Goal: Information Seeking & Learning: Check status

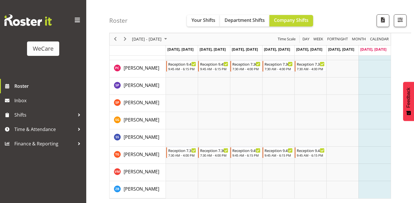
scroll to position [710, 0]
click at [402, 21] on span "button" at bounding box center [399, 19] width 7 height 7
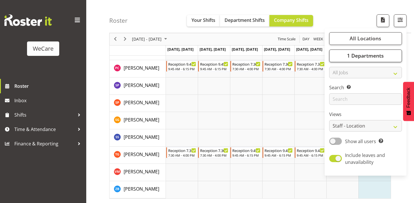
click at [378, 59] on span "1 Departments" at bounding box center [365, 55] width 37 height 7
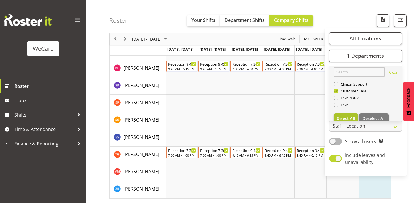
click at [356, 117] on button "Select All" at bounding box center [346, 118] width 24 height 10
checkbox input "true"
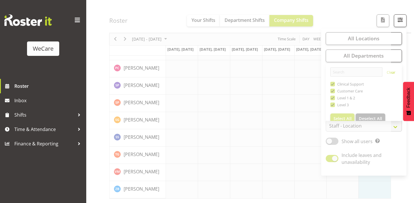
scroll to position [80, 0]
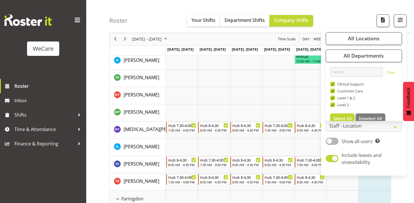
click at [338, 12] on div "Roster Your Shifts Department Shifts Company Shifts All Locations Clear Busines…" at bounding box center [260, 16] width 302 height 33
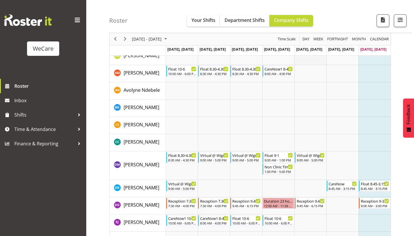
scroll to position [1699, 0]
click at [118, 38] on span "Previous" at bounding box center [115, 39] width 7 height 7
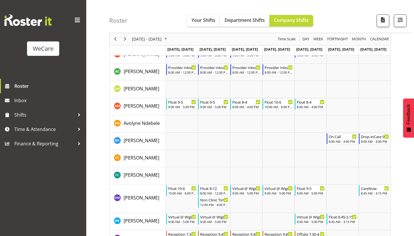
scroll to position [1662, 0]
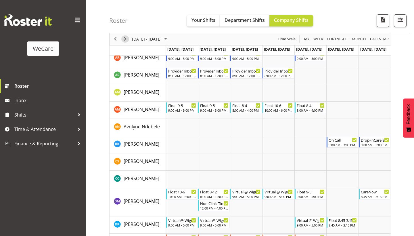
click at [126, 38] on span "Next" at bounding box center [125, 39] width 7 height 7
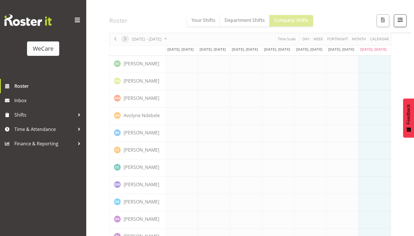
scroll to position [47, 0]
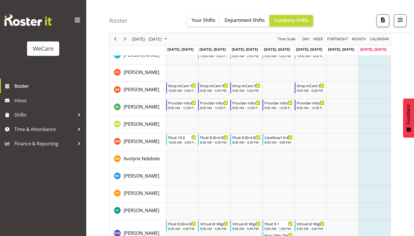
scroll to position [1630, 0]
click at [128, 41] on span "Next" at bounding box center [125, 39] width 7 height 7
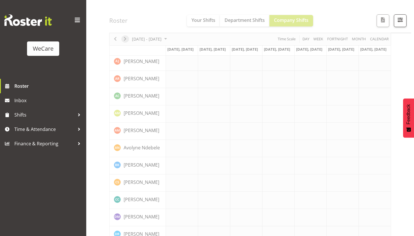
scroll to position [47, 0]
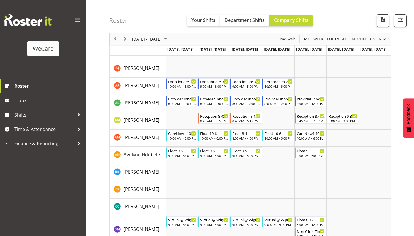
scroll to position [1634, 0]
click at [113, 37] on span "Previous" at bounding box center [115, 39] width 7 height 7
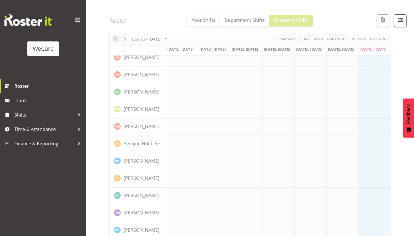
scroll to position [47, 0]
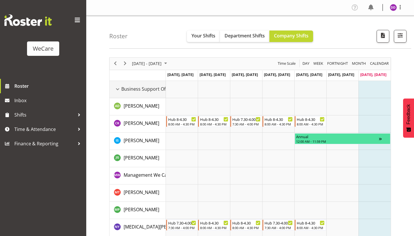
click at [117, 89] on div "Business Support Office resource" at bounding box center [117, 88] width 7 height 7
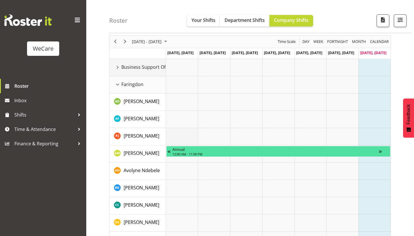
scroll to position [13, 0]
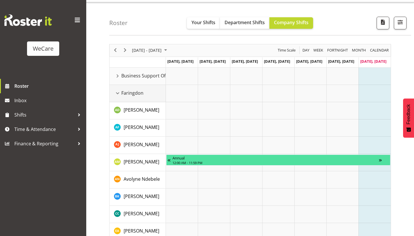
click at [115, 92] on div "Faringdon resource" at bounding box center [117, 92] width 7 height 7
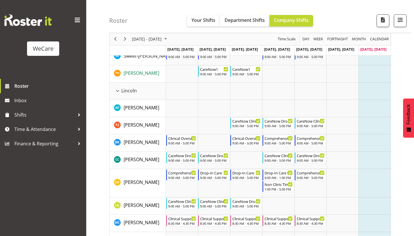
scroll to position [450, 0]
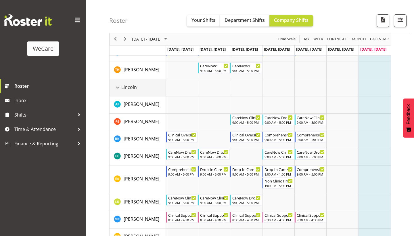
click at [122, 86] on span "Lincoln" at bounding box center [129, 87] width 16 height 7
click at [119, 86] on div "Lincoln resource" at bounding box center [117, 87] width 7 height 7
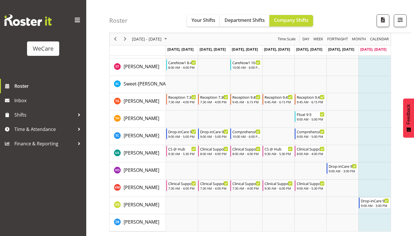
scroll to position [1561, 0]
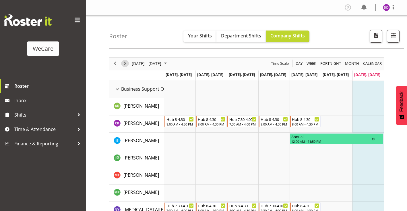
click at [126, 64] on span "Next" at bounding box center [125, 63] width 7 height 7
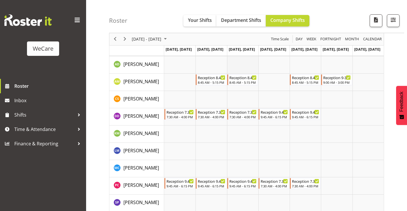
scroll to position [580, 0]
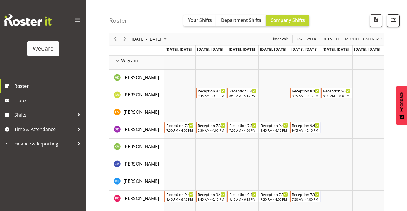
click at [396, 22] on span "button" at bounding box center [393, 19] width 7 height 7
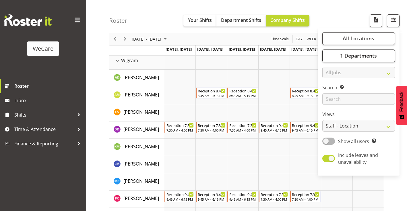
click at [376, 60] on button "1 Departments" at bounding box center [359, 55] width 73 height 13
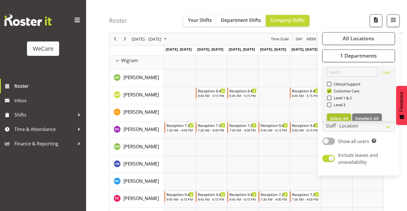
click at [341, 116] on span "Select All" at bounding box center [339, 117] width 18 height 5
checkbox input "true"
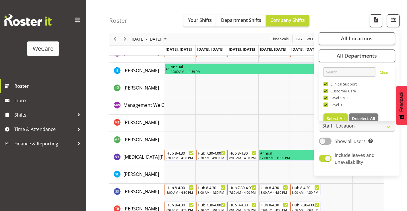
scroll to position [73, 0]
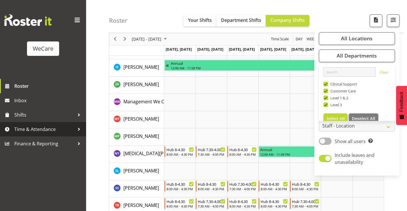
click at [85, 124] on link "Time & Attendance" at bounding box center [43, 129] width 86 height 14
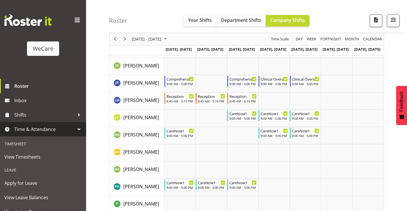
scroll to position [766, 0]
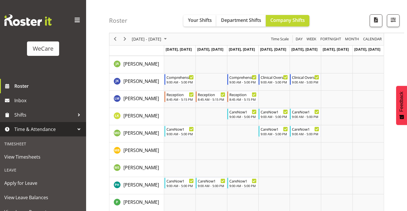
click at [74, 129] on span "Time & Attendance" at bounding box center [44, 129] width 60 height 9
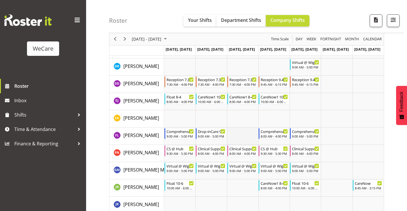
scroll to position [1822, 0]
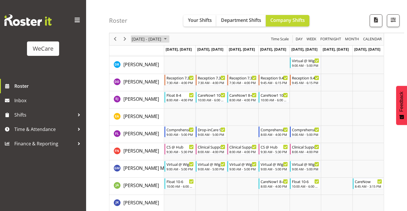
click at [156, 37] on span "[DATE] - [DATE]" at bounding box center [146, 39] width 31 height 7
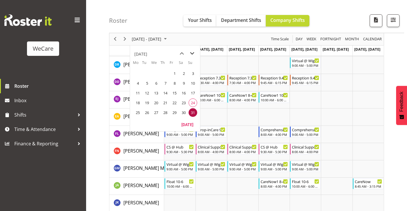
click at [195, 55] on span "next month" at bounding box center [192, 53] width 10 height 10
click at [140, 74] on span "1" at bounding box center [138, 73] width 9 height 9
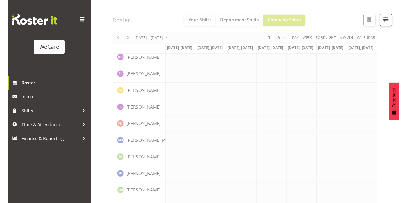
scroll to position [72, 0]
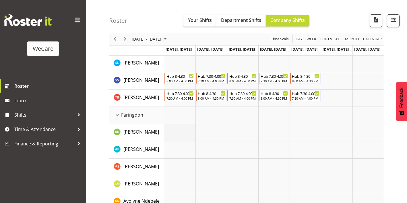
scroll to position [188, 0]
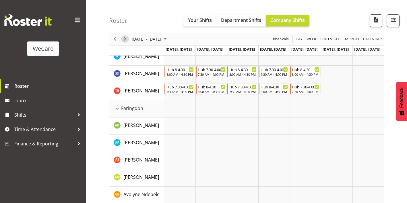
click at [124, 37] on span "Next" at bounding box center [125, 39] width 7 height 7
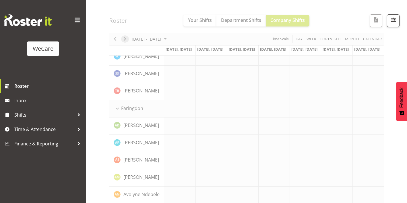
scroll to position [80, 0]
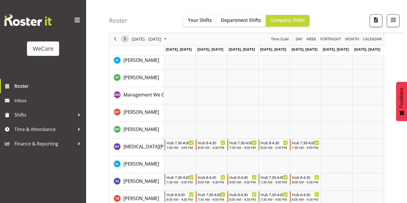
click at [124, 37] on span "Next" at bounding box center [125, 39] width 7 height 7
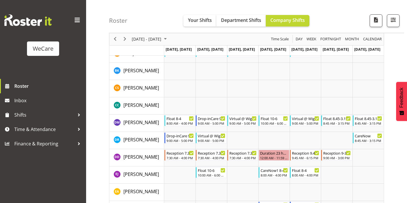
scroll to position [1724, 0]
